Goal: Information Seeking & Learning: Learn about a topic

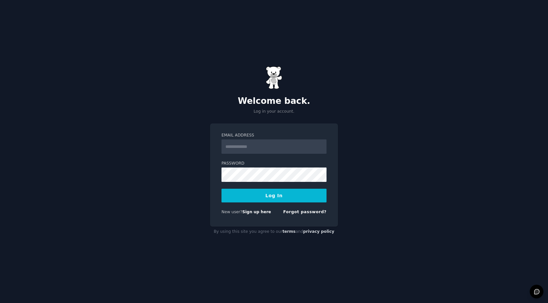
click at [262, 146] on input "Email Address" at bounding box center [274, 146] width 105 height 14
click at [323, 132] on label "Email Address" at bounding box center [274, 135] width 105 height 6
click at [323, 139] on input "Email Address" at bounding box center [274, 146] width 105 height 14
click at [301, 144] on input "Email Address" at bounding box center [274, 146] width 105 height 14
type input "**********"
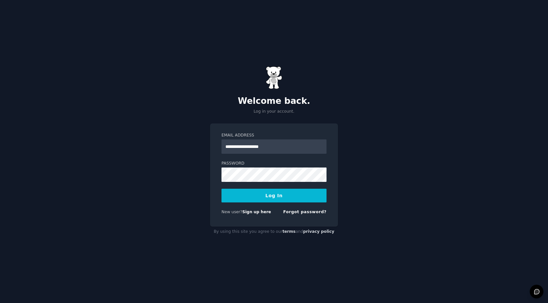
click at [280, 199] on button "Log In" at bounding box center [274, 196] width 105 height 14
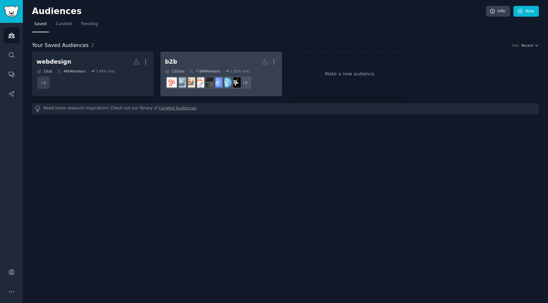
click at [181, 64] on h2 "b2b More" at bounding box center [221, 61] width 113 height 11
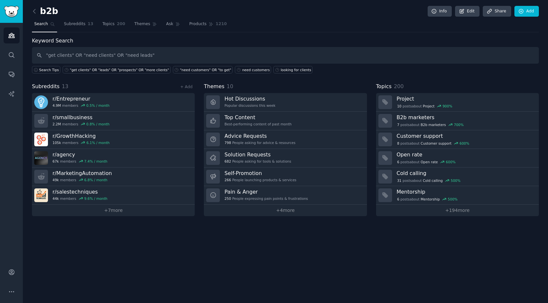
type input ""get clients" OR "need clients" OR "need leads""
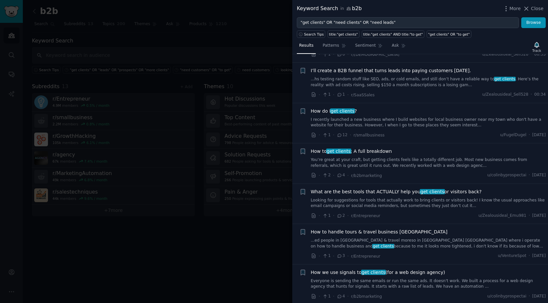
scroll to position [46, 0]
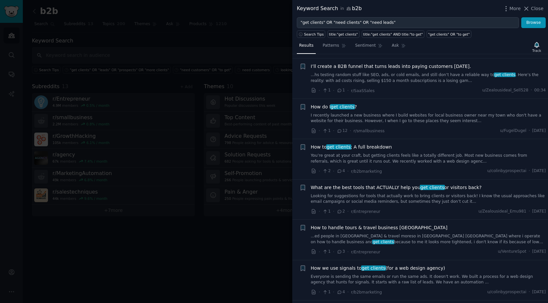
click at [373, 110] on div "How do I get clients ? I recently launched a new business where I build website…" at bounding box center [428, 113] width 235 height 21
click at [344, 108] on span "get clients" at bounding box center [342, 106] width 25 height 5
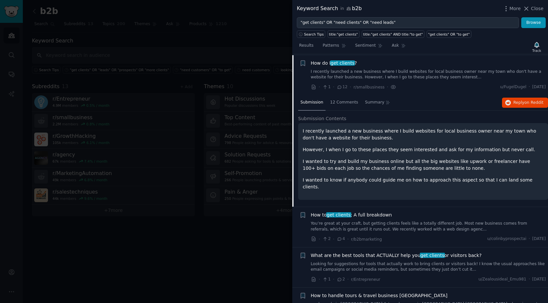
scroll to position [91, 0]
click at [516, 104] on span "Reply on Reddit" at bounding box center [529, 102] width 30 height 6
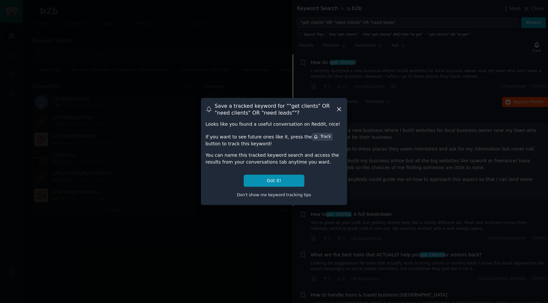
click at [341, 108] on icon at bounding box center [339, 109] width 7 height 7
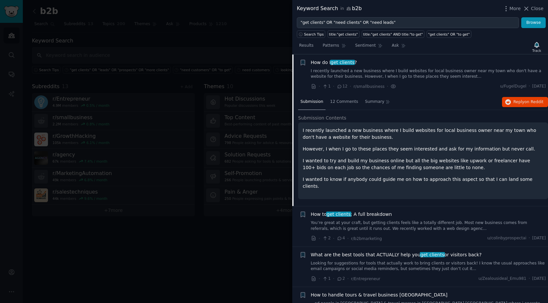
click at [400, 67] on div "How do I get clients ? I recently launched a new business where I build website…" at bounding box center [428, 69] width 235 height 21
click at [396, 74] on link "I recently launched a new business where I build websites for local business ow…" at bounding box center [428, 73] width 235 height 11
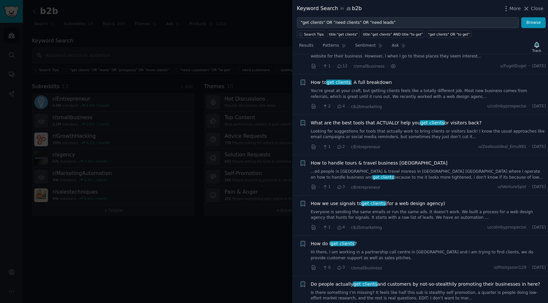
scroll to position [114, 0]
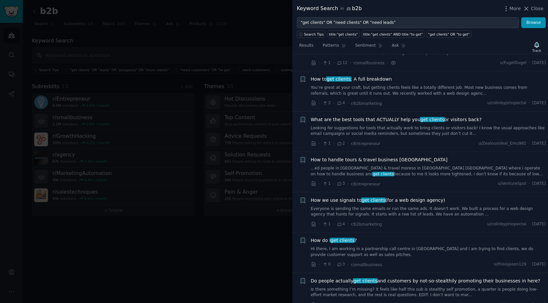
click at [391, 117] on span "What are the best tools that ACTUALLY help you get clients or visitors back?" at bounding box center [396, 119] width 171 height 7
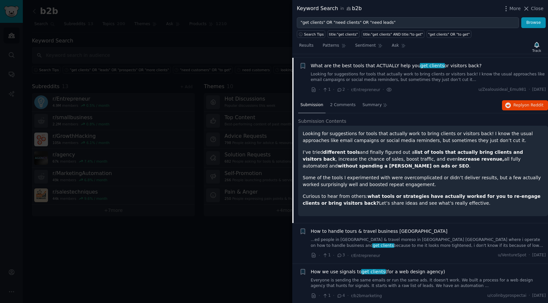
scroll to position [171, 0]
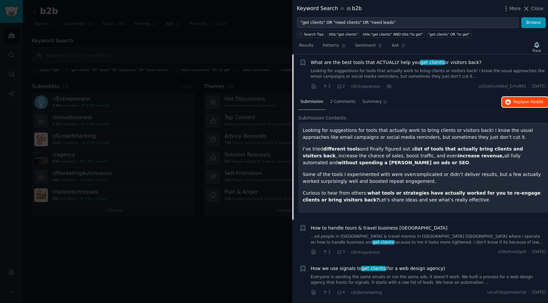
click at [525, 105] on button "Reply on Reddit" at bounding box center [525, 102] width 46 height 10
click at [397, 67] on div "What are the best tools that ACTUALLY help you get clients or visitors back? Lo…" at bounding box center [428, 69] width 235 height 21
click at [390, 72] on link "Looking for suggestions for tools that actually work to bring clients or visito…" at bounding box center [428, 73] width 235 height 11
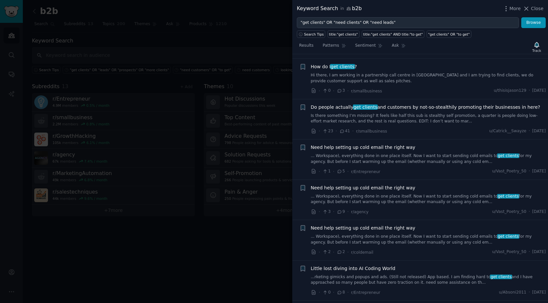
scroll to position [296, 0]
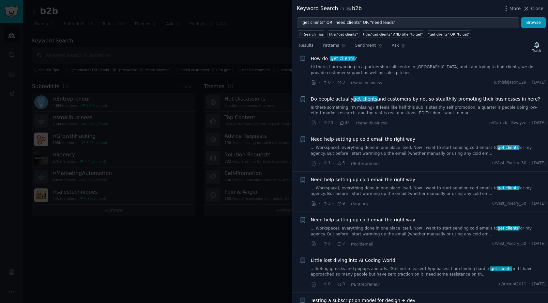
click at [359, 138] on span "Need help setting up cold email the right way" at bounding box center [363, 139] width 105 height 7
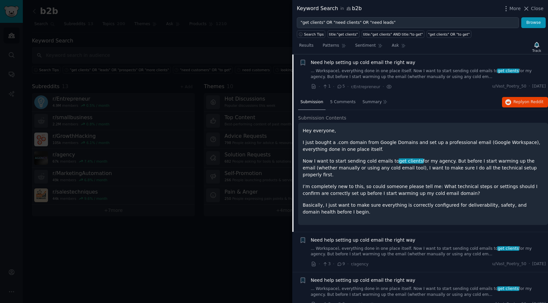
scroll to position [373, 0]
click at [520, 104] on span "Reply on Reddit" at bounding box center [529, 102] width 30 height 6
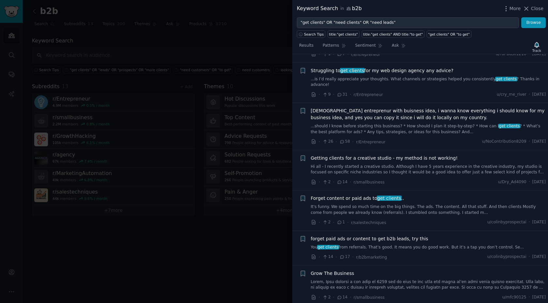
scroll to position [715, 0]
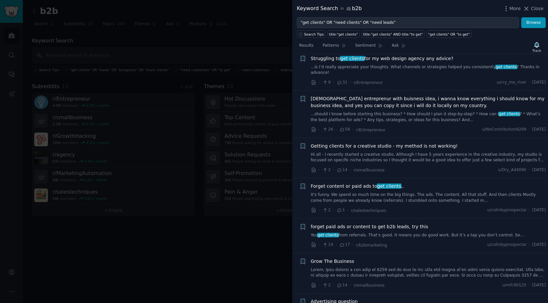
click at [363, 143] on span "Getting clients for a creative studio - my method is not working!" at bounding box center [384, 146] width 147 height 7
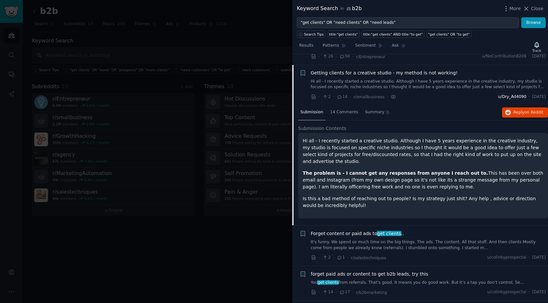
scroll to position [656, 0]
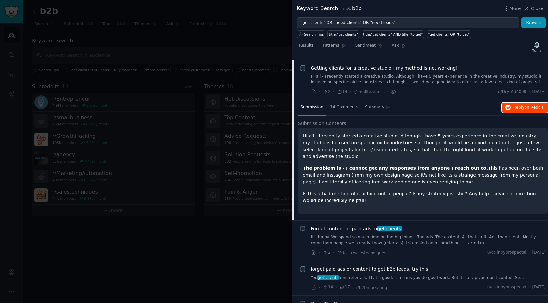
click at [520, 105] on span "Reply on Reddit" at bounding box center [529, 108] width 30 height 6
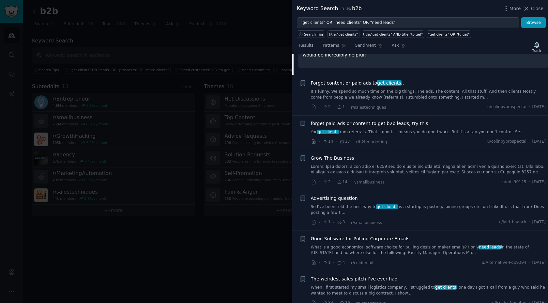
scroll to position [816, 0]
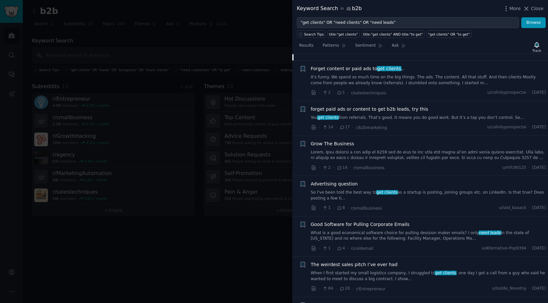
click at [361, 106] on span "forget paid ads or content to get b2b leads, try this" at bounding box center [369, 109] width 117 height 7
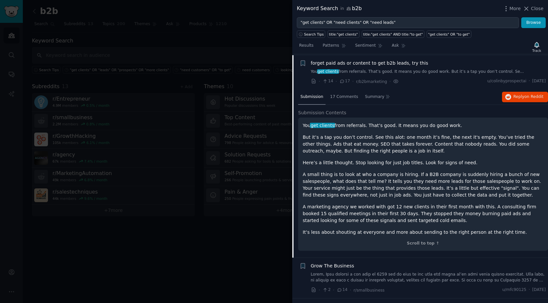
scroll to position [737, 0]
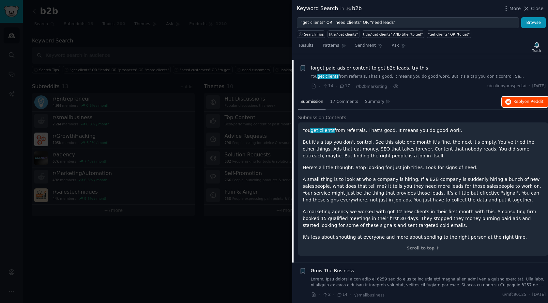
click at [511, 97] on button "Reply on Reddit" at bounding box center [525, 102] width 46 height 10
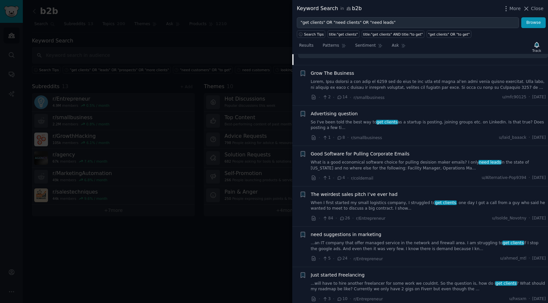
scroll to position [936, 0]
click at [360, 158] on link "What is a good economical software choice for pulling desision maker emails? I …" at bounding box center [428, 163] width 235 height 11
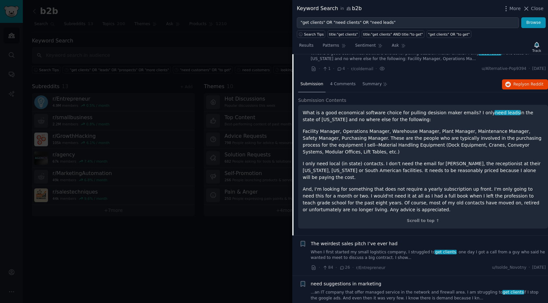
scroll to position [854, 0]
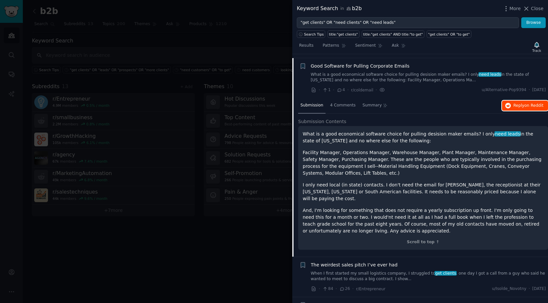
click at [510, 101] on button "Reply on Reddit" at bounding box center [525, 106] width 46 height 10
